Goal: Task Accomplishment & Management: Manage account settings

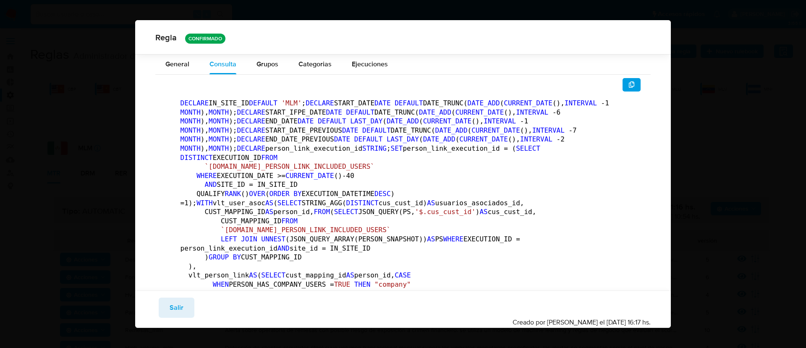
scroll to position [113, 0]
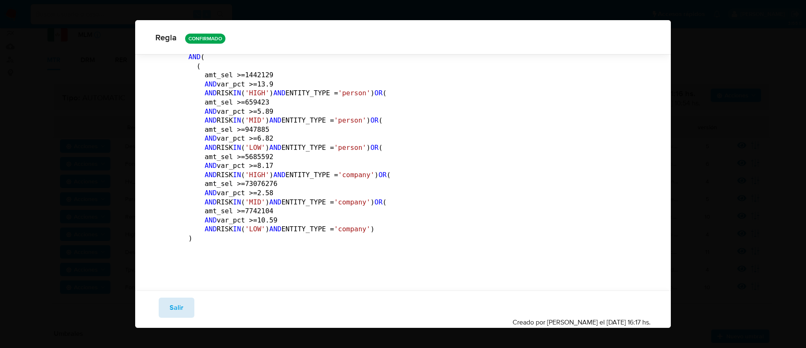
click at [172, 307] on span "Salir" at bounding box center [177, 307] width 14 height 18
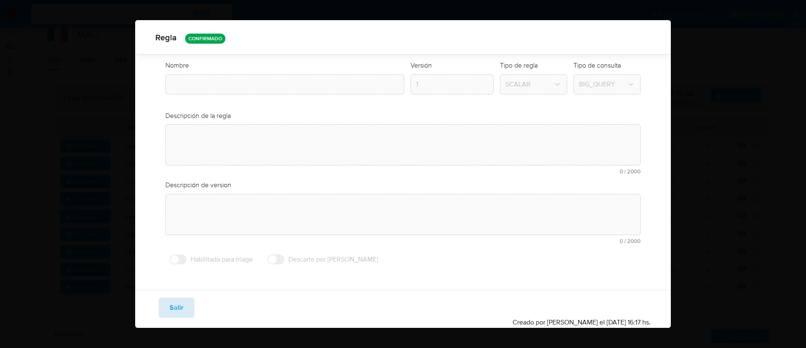
type textarea "Identifica clientes regulados (ifpe) con volumen transaccional que excede su pe…"
type input "Desvio_proporcional_mlm"
type textarea "Usuarios que hayan tenido un desvío porcentual elevado con respecto al perfil c…"
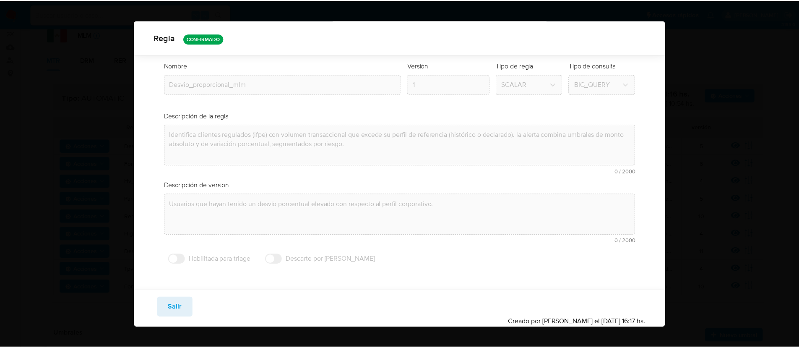
scroll to position [24, 0]
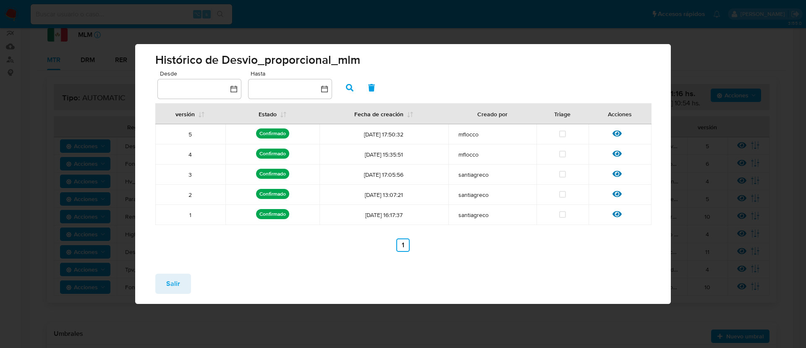
click at [165, 279] on button "Salir" at bounding box center [173, 284] width 36 height 20
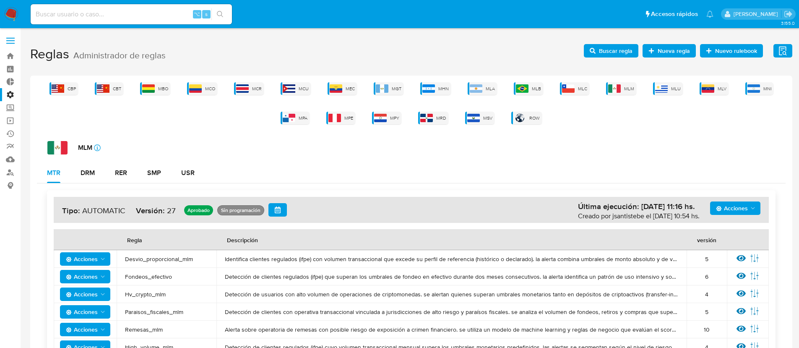
scroll to position [0, 0]
click at [614, 93] on div "MLM" at bounding box center [621, 89] width 30 height 13
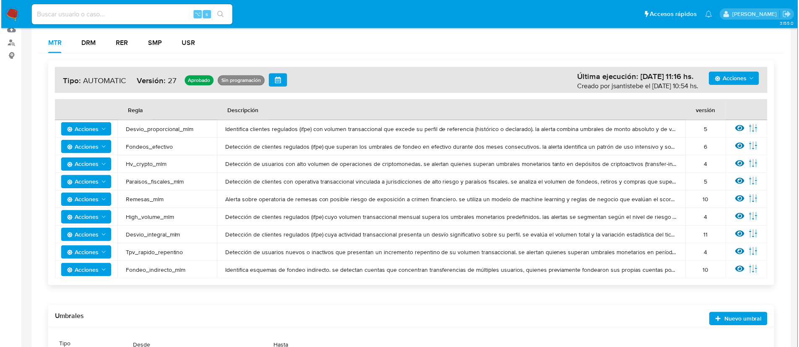
scroll to position [132, 0]
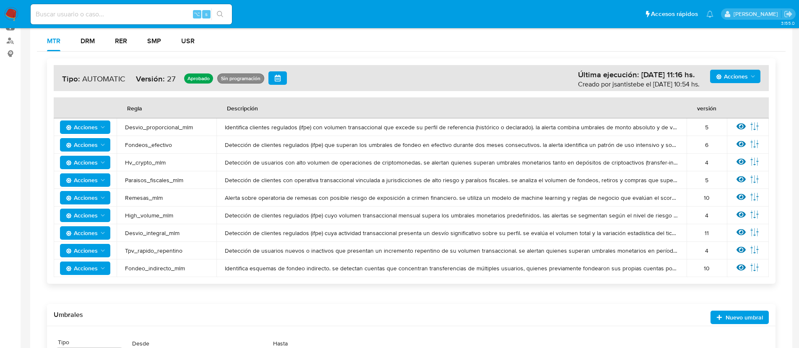
click at [92, 196] on span "Acciones" at bounding box center [82, 197] width 32 height 13
click at [741, 196] on icon at bounding box center [741, 196] width 9 height 9
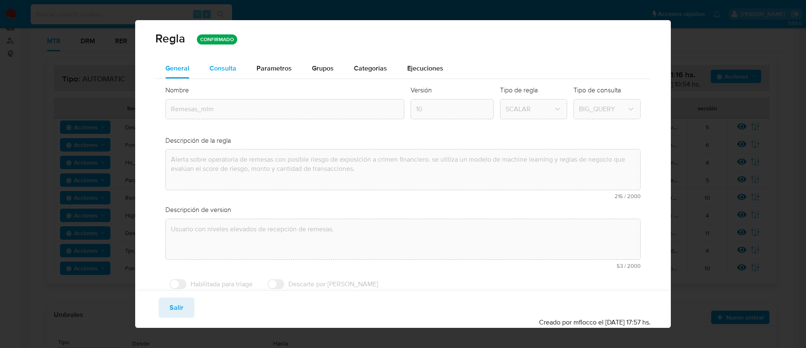
click at [230, 66] on span "Consulta" at bounding box center [222, 68] width 27 height 10
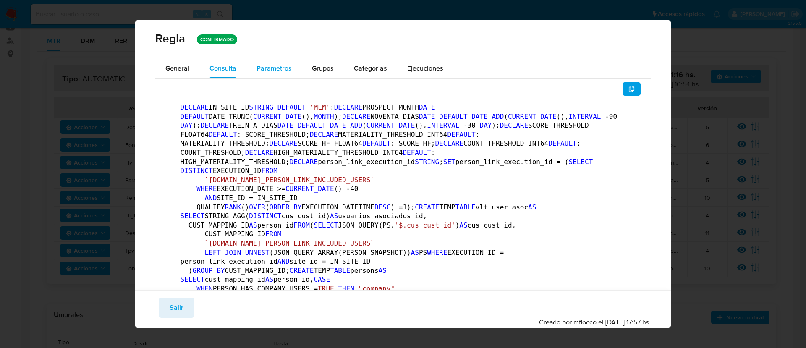
click at [295, 68] on button "Parametros" at bounding box center [273, 68] width 55 height 20
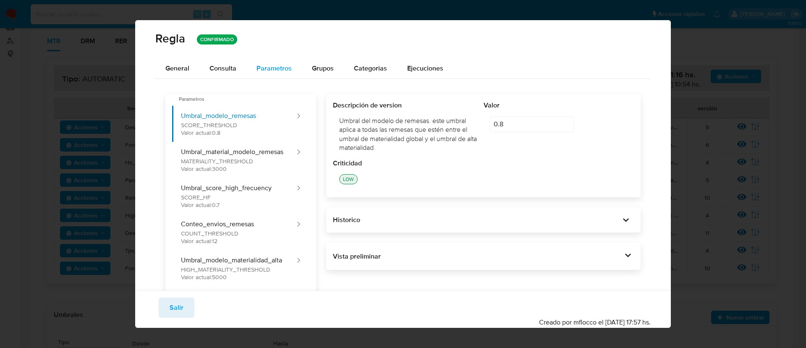
click at [273, 72] on span "Parametros" at bounding box center [273, 68] width 35 height 10
click at [283, 123] on button "Umbral_modelo_remesas SCORE_THRESHOLD Valor actual: 0.8" at bounding box center [234, 124] width 124 height 36
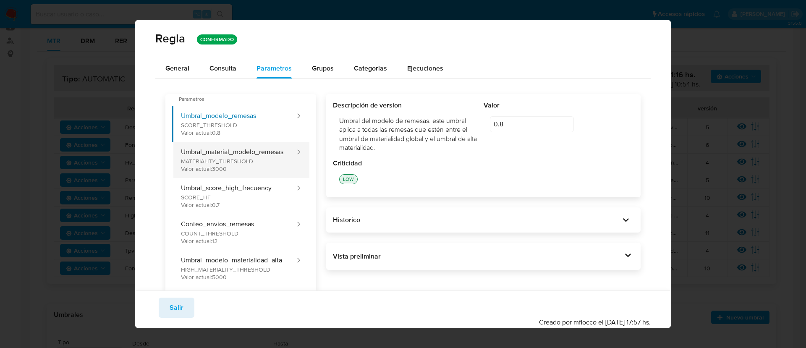
click at [296, 164] on button "Umbral_material_modelo_remesas MATERIALITY_THRESHOLD Valor actual: 3000" at bounding box center [234, 160] width 124 height 36
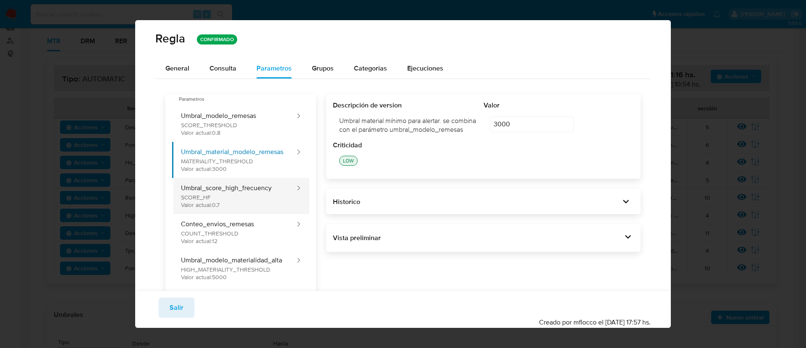
click at [296, 211] on button "Umbral_score_high_frecuency SCORE_HF Valor actual: 0.7" at bounding box center [234, 196] width 124 height 36
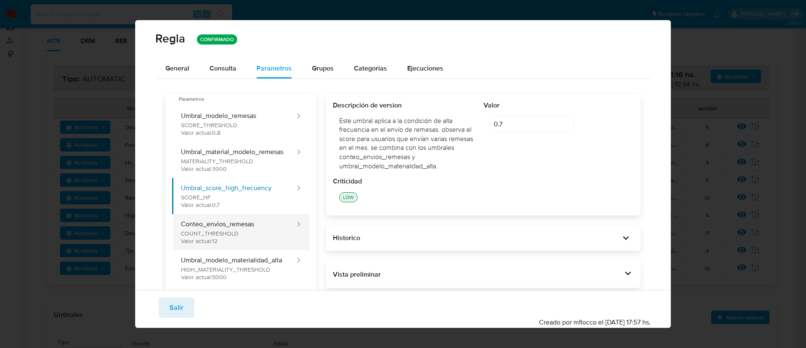
click at [278, 229] on button "Conteo_envios_remesas COUNT_THRESHOLD Valor actual: 12" at bounding box center [234, 232] width 124 height 36
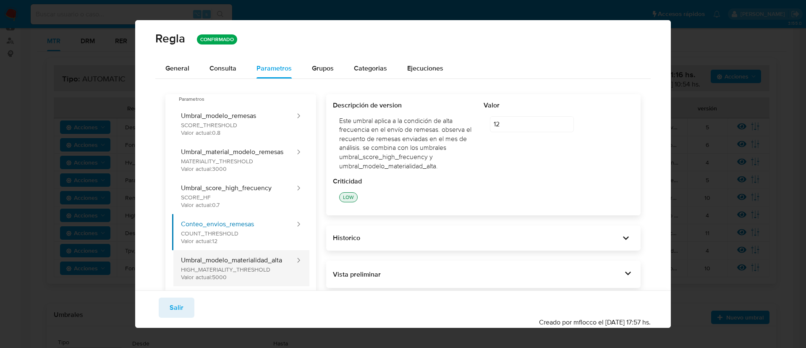
click at [276, 269] on button "Umbral_modelo_materialidad_alta HIGH_MATERIALITY_THRESHOLD Valor actual: 5000" at bounding box center [234, 268] width 124 height 36
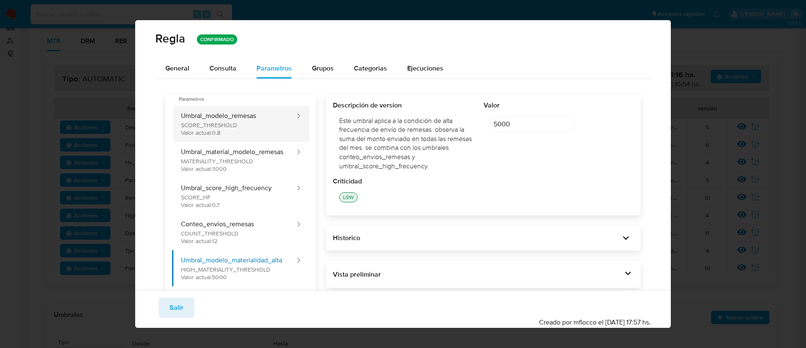
click at [265, 116] on button "Umbral_modelo_remesas SCORE_THRESHOLD Valor actual: 0.8" at bounding box center [234, 124] width 124 height 36
type input "0.8"
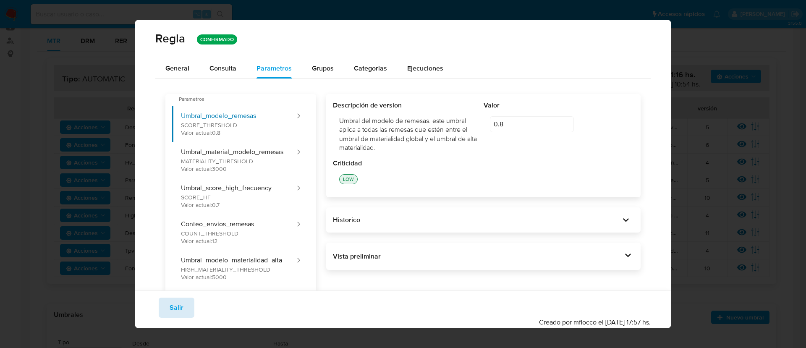
click at [167, 305] on button "Salir" at bounding box center [177, 307] width 36 height 20
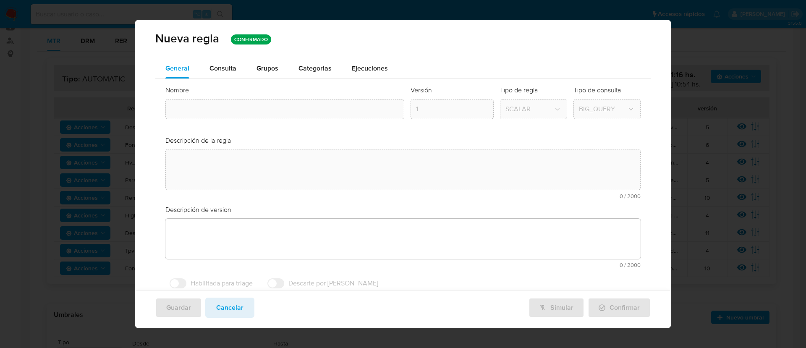
type input "Remesas_mlm"
type textarea "Alerta sobre operatoria de remesas con posible riesgo de exposición a crimen fi…"
type textarea "Usuario con niveles elevados de recepción de remesas."
